Goal: Information Seeking & Learning: Learn about a topic

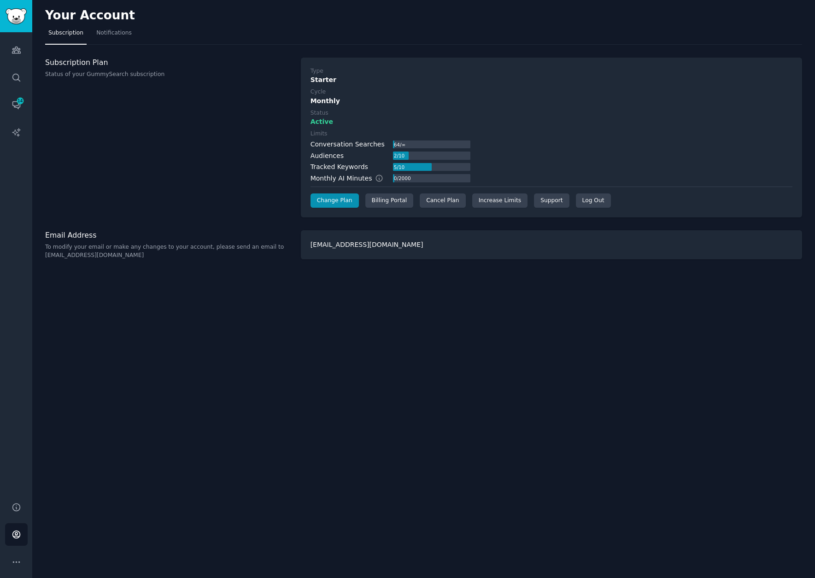
drag, startPoint x: 222, startPoint y: 121, endPoint x: 234, endPoint y: 113, distance: 14.3
click at [226, 120] on div "Subscription Plan Status of your GummySearch subscription" at bounding box center [168, 138] width 246 height 160
click at [19, 49] on icon "Sidebar" at bounding box center [17, 50] width 10 height 10
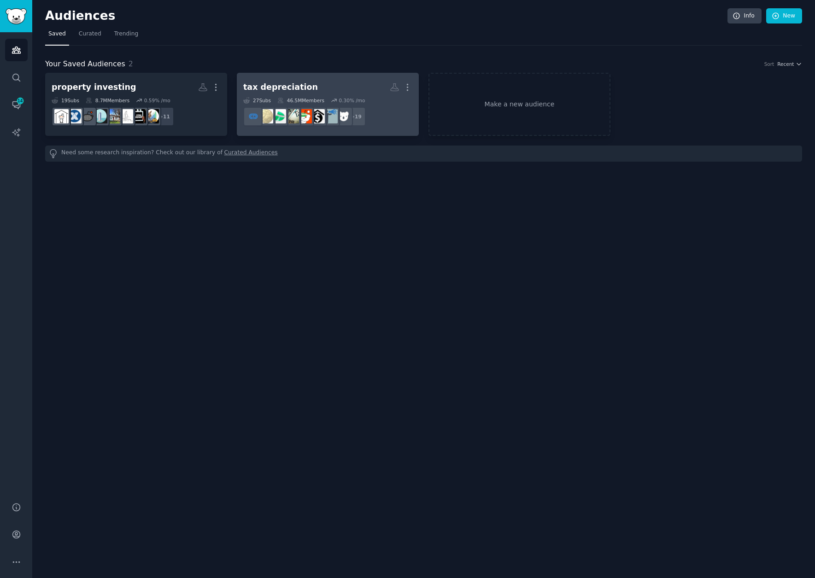
click at [291, 78] on link "tax depreciation More 27 Sub s 46.5M Members 0.30 % /mo + 19" at bounding box center [328, 104] width 182 height 63
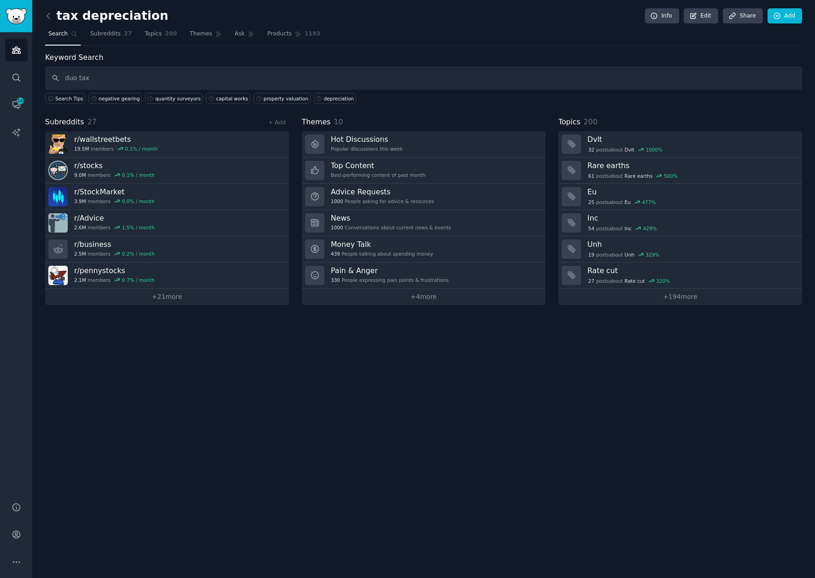
type input "duo tax"
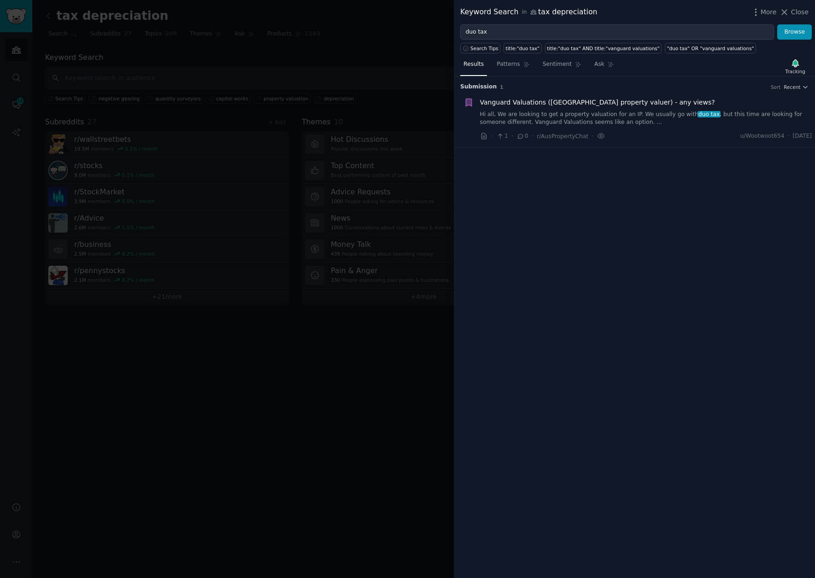
click at [543, 101] on span "Vanguard Valuations ([GEOGRAPHIC_DATA] property valuer) - any views?" at bounding box center [597, 103] width 235 height 10
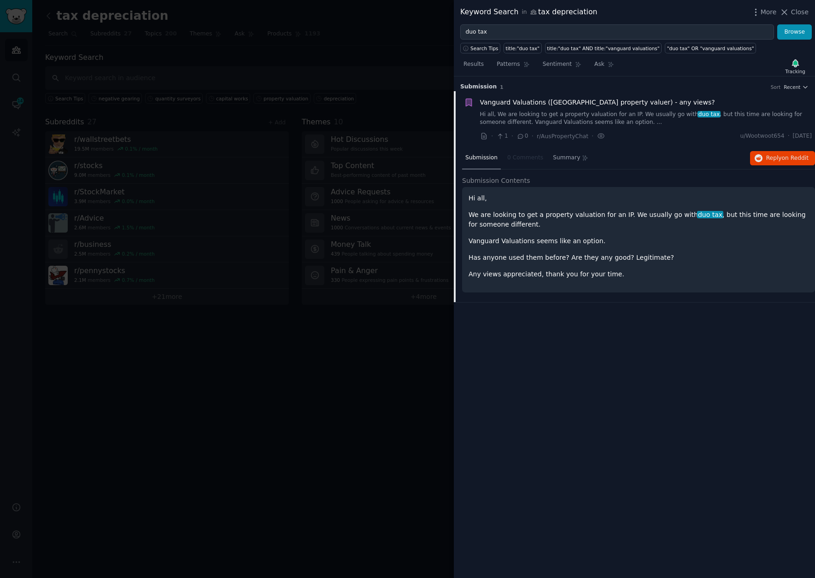
click at [348, 22] on div at bounding box center [407, 289] width 815 height 578
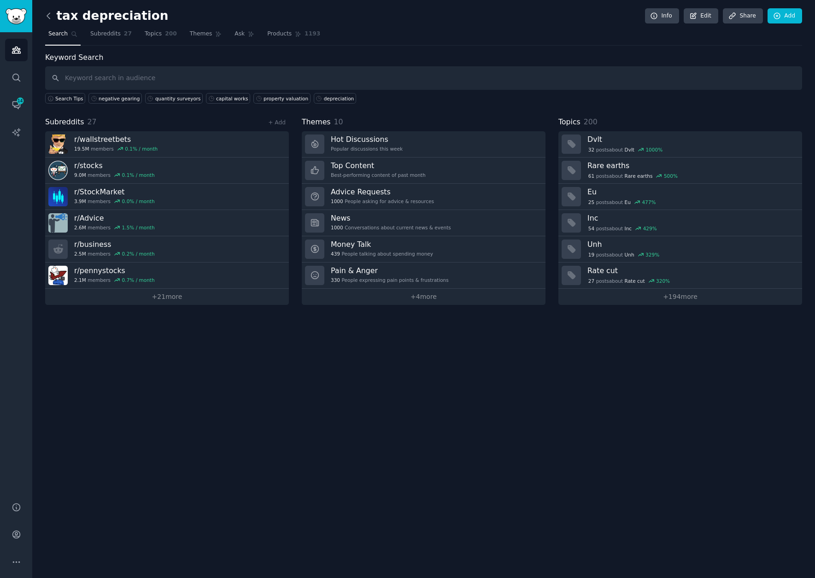
click at [48, 17] on icon at bounding box center [48, 16] width 3 height 6
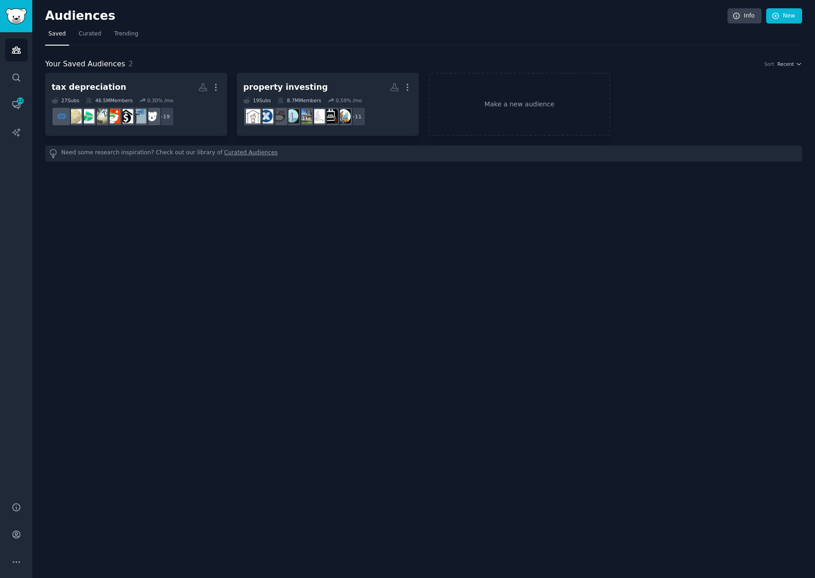
drag, startPoint x: 257, startPoint y: 23, endPoint x: 264, endPoint y: 35, distance: 14.0
click at [257, 23] on h2 "Audiences" at bounding box center [386, 16] width 682 height 15
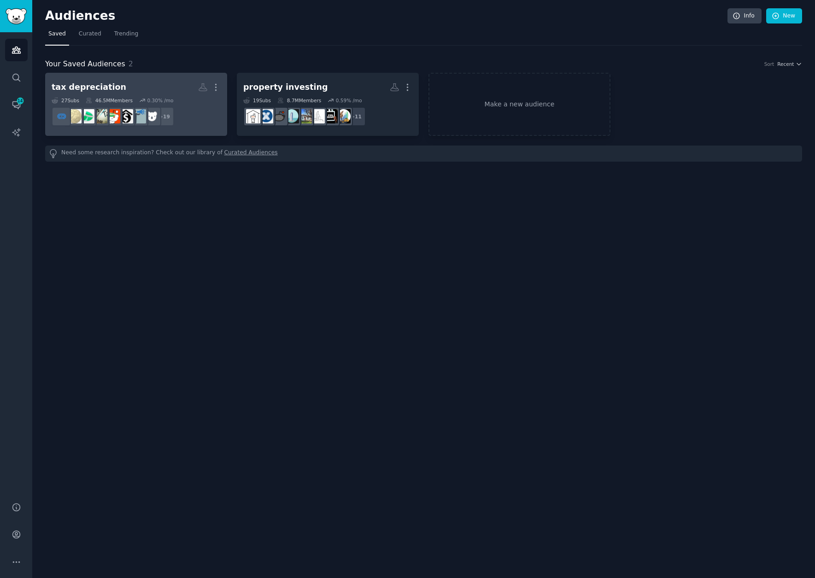
click at [154, 85] on h2 "tax depreciation Custom Audience More" at bounding box center [136, 87] width 169 height 16
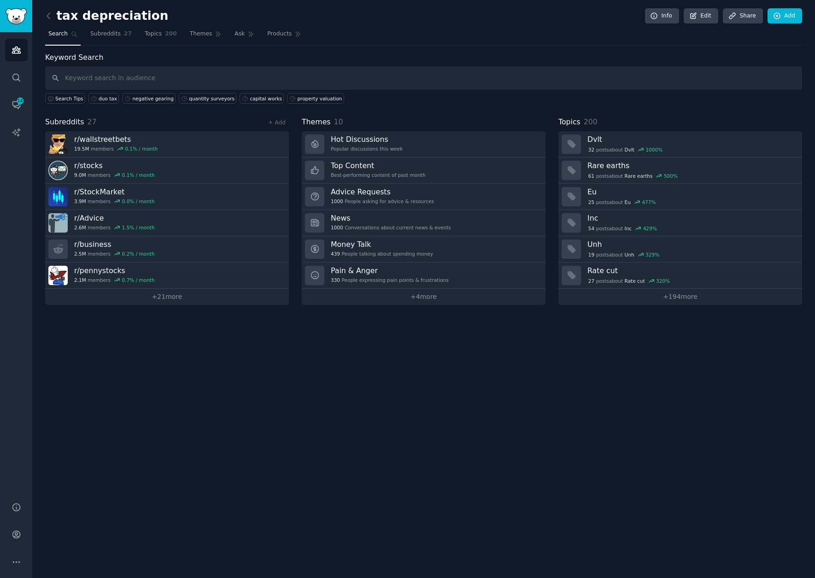
click at [459, 83] on input "text" at bounding box center [423, 77] width 757 height 23
click at [474, 51] on div "tax depreciation Info Edit Share Add Search Subreddits 27 Topics 200 Themes Ask…" at bounding box center [423, 159] width 757 height 292
click at [192, 94] on link "quantity surveyors" at bounding box center [208, 98] width 58 height 11
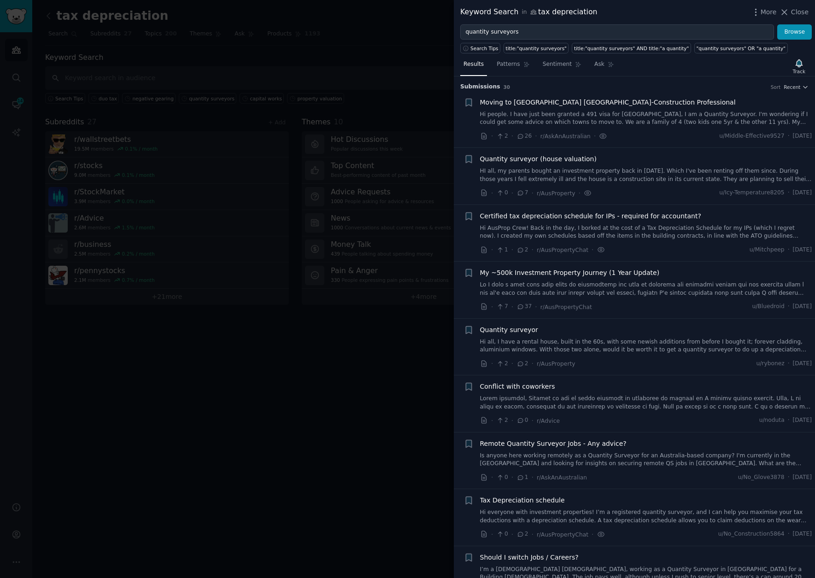
click at [635, 120] on link "Hi people. I have just been granted a 491 visa for [GEOGRAPHIC_DATA], I am a Qu…" at bounding box center [646, 119] width 332 height 16
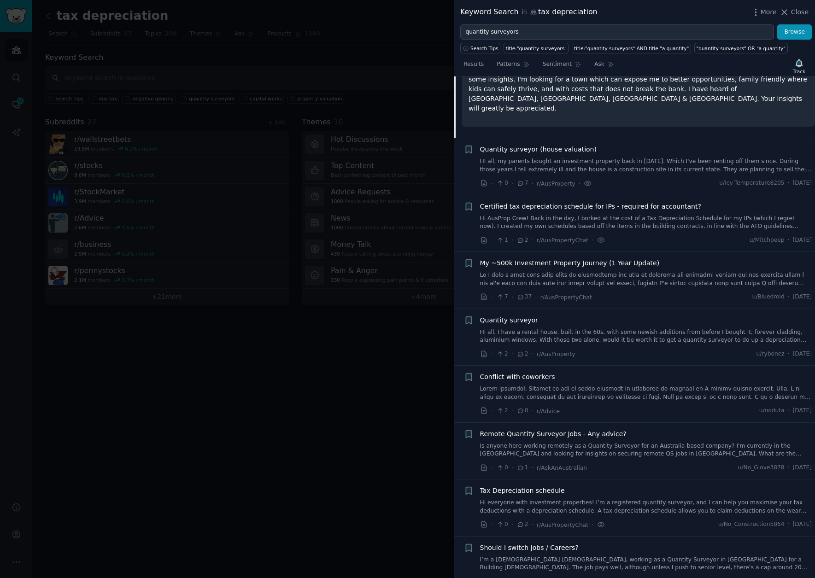
scroll to position [153, 0]
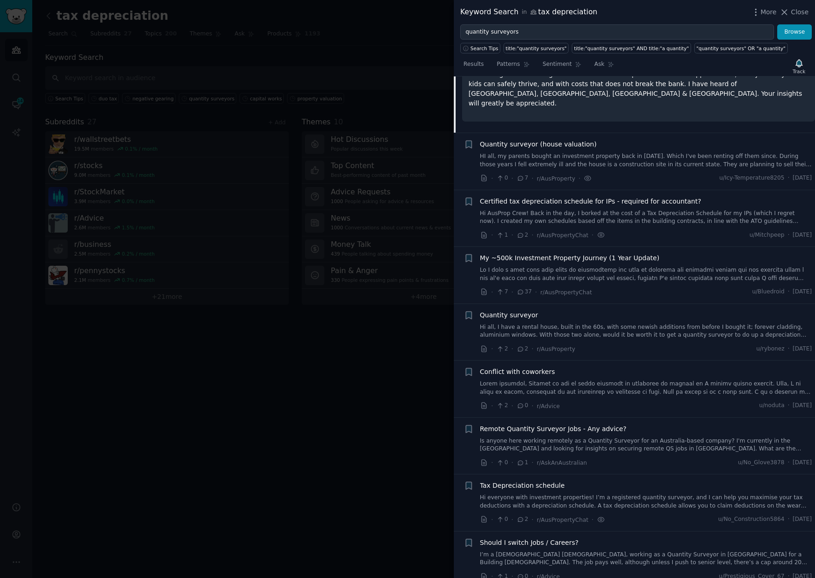
click at [612, 163] on link "HI all, my parents bought an investment property back in [DATE]. Which I've bee…" at bounding box center [646, 160] width 332 height 16
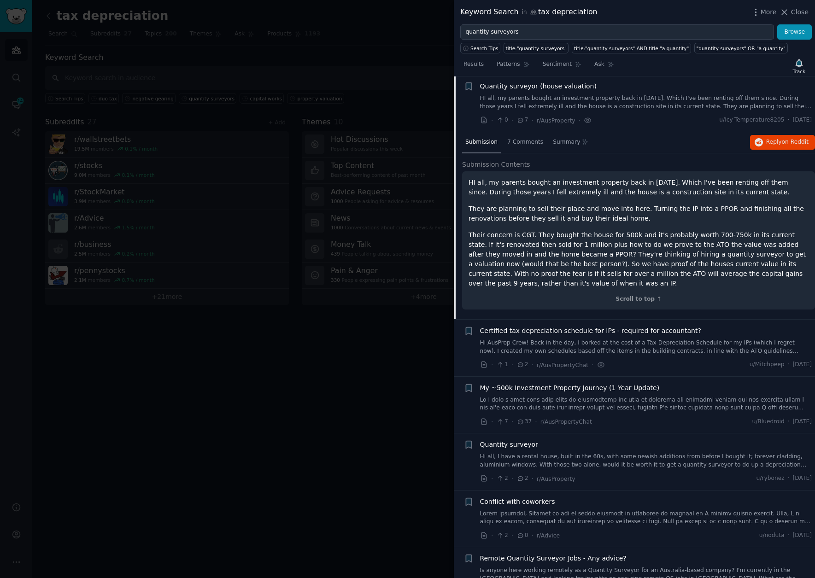
scroll to position [71, 0]
click at [549, 251] on p "Their concern is CGT. They bought the house for 500k and it's probably worth 70…" at bounding box center [638, 261] width 340 height 58
drag, startPoint x: 549, startPoint y: 251, endPoint x: 510, endPoint y: 195, distance: 68.4
click at [510, 195] on p "HI all, my parents bought an investment property back in [DATE]. Which I've bee…" at bounding box center [638, 188] width 340 height 19
click at [550, 199] on div "HI all, my parents bought an investment property back in [DATE]. Which I've bee…" at bounding box center [638, 234] width 340 height 111
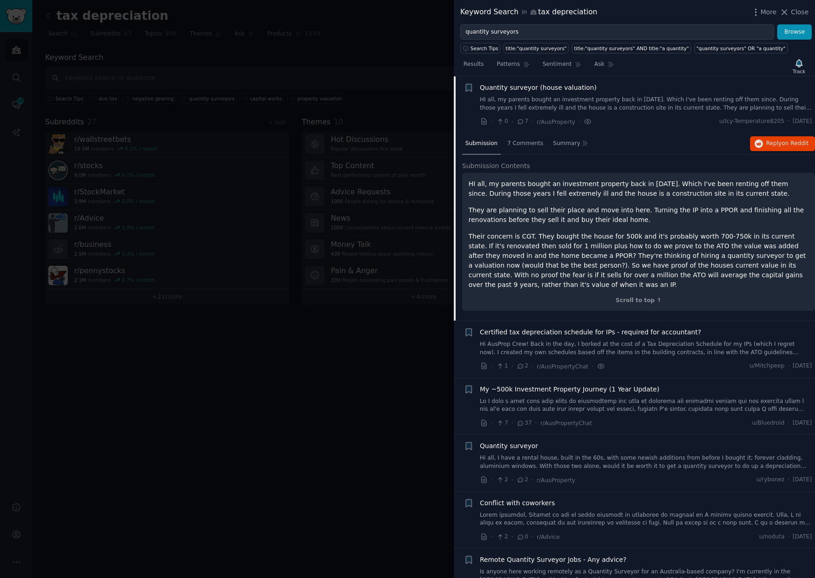
click at [351, 64] on div at bounding box center [407, 289] width 815 height 578
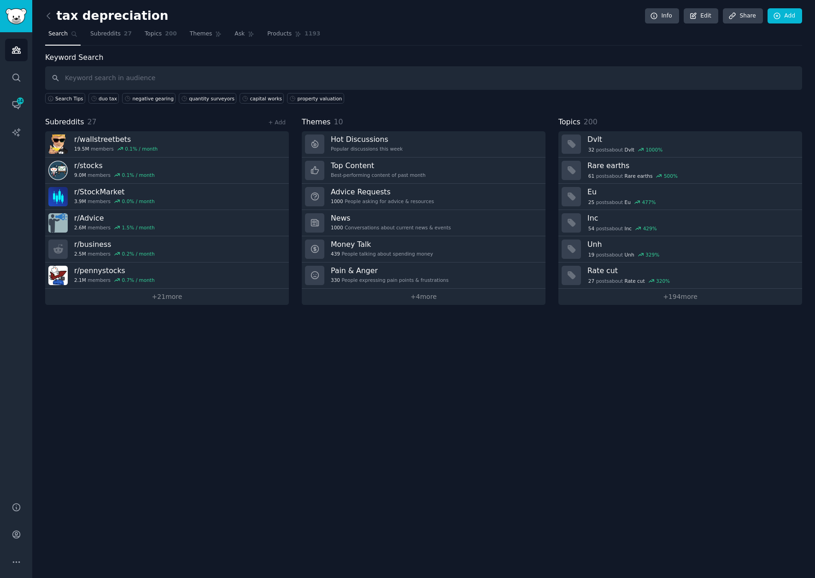
drag, startPoint x: 265, startPoint y: 437, endPoint x: 196, endPoint y: 239, distance: 208.9
click at [265, 436] on div "tax depreciation Info Edit Share Add Search Subreddits 27 Topics 200 Themes Ask…" at bounding box center [423, 289] width 782 height 578
click at [297, 97] on div "property valuation" at bounding box center [319, 98] width 45 height 6
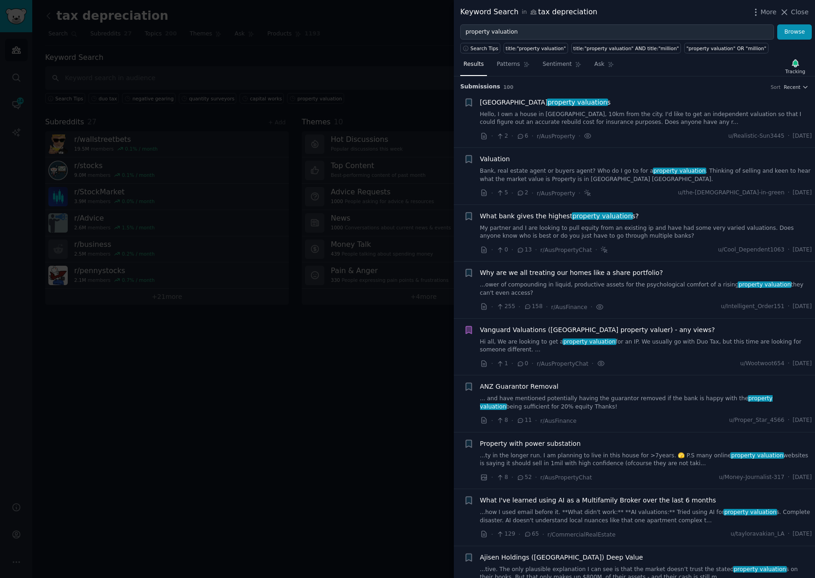
click at [644, 113] on link "Hello, I own a house in [GEOGRAPHIC_DATA], 10km from the city. I'd like to get …" at bounding box center [646, 119] width 332 height 16
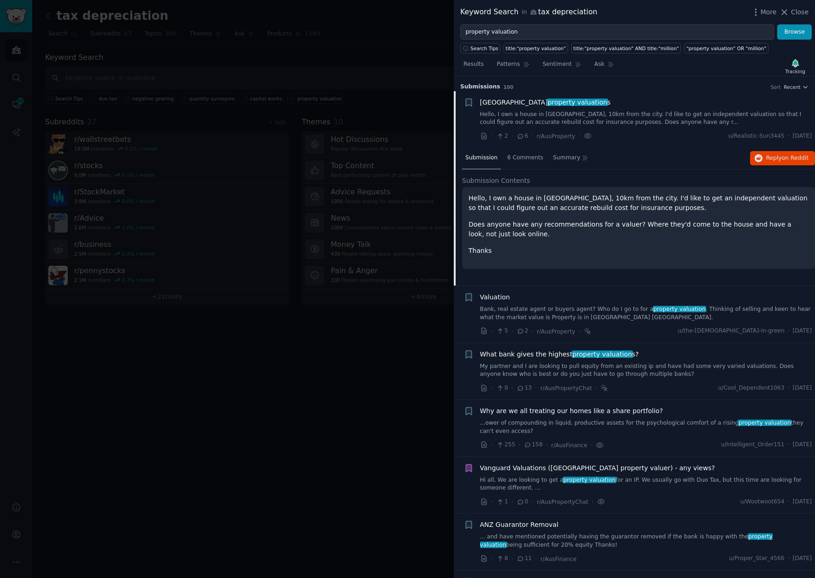
scroll to position [15, 0]
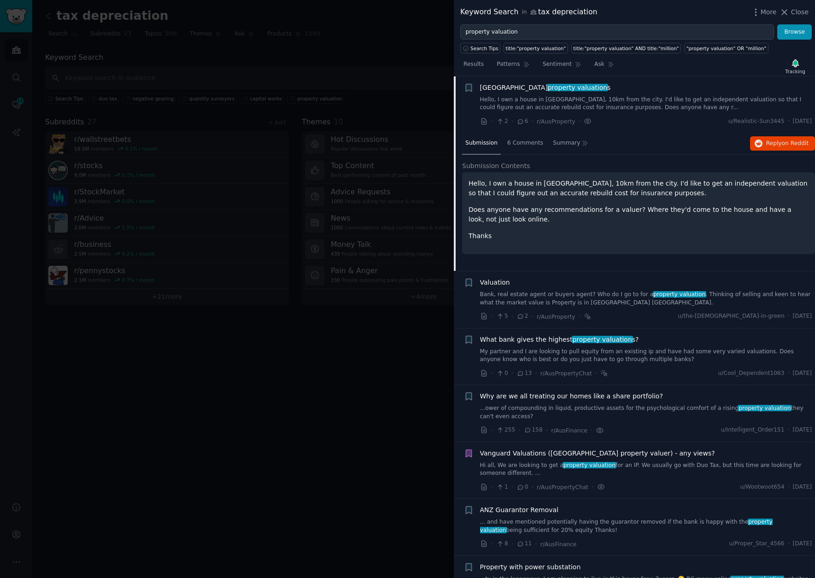
click at [588, 299] on link "Bank, real estate agent or buyers agent? Who do I go to for a property valuatio…" at bounding box center [646, 299] width 332 height 16
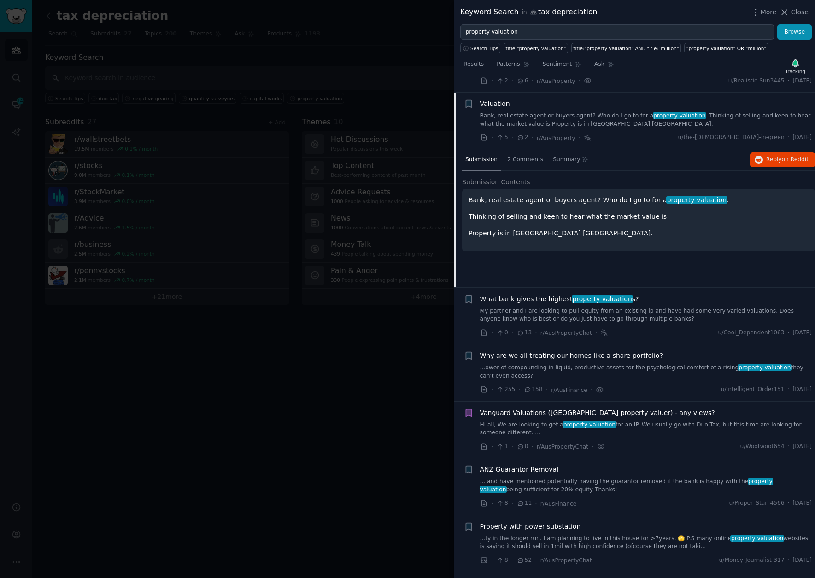
scroll to position [71, 0]
